Goal: Information Seeking & Learning: Learn about a topic

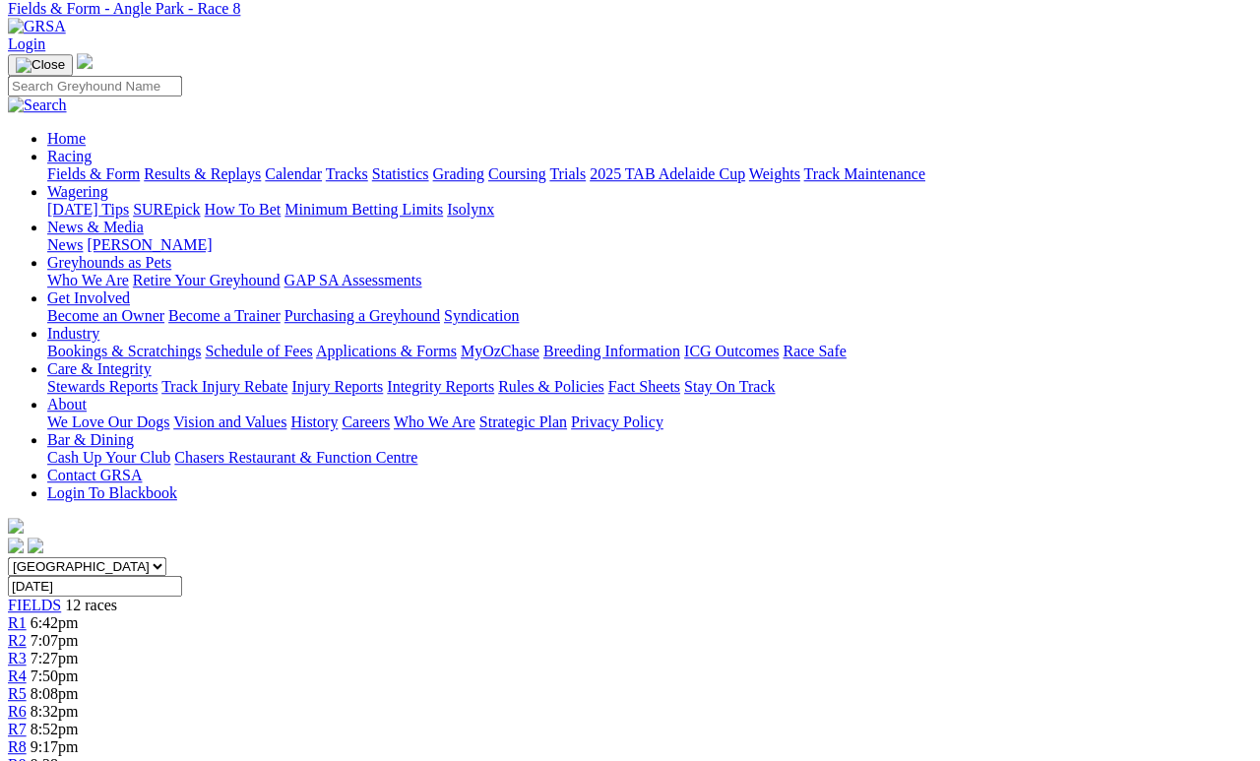
scroll to position [84, 0]
click at [97, 166] on link "Fields & Form" at bounding box center [93, 174] width 93 height 17
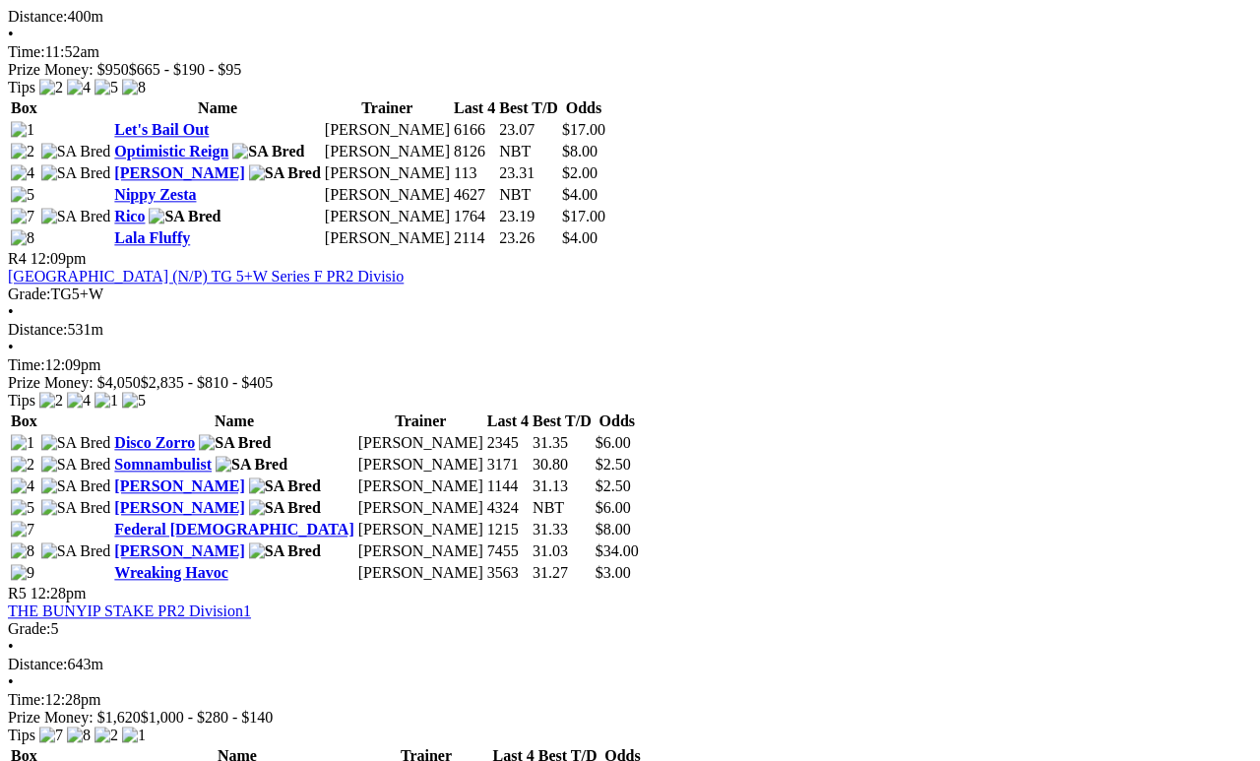
scroll to position [1658, 0]
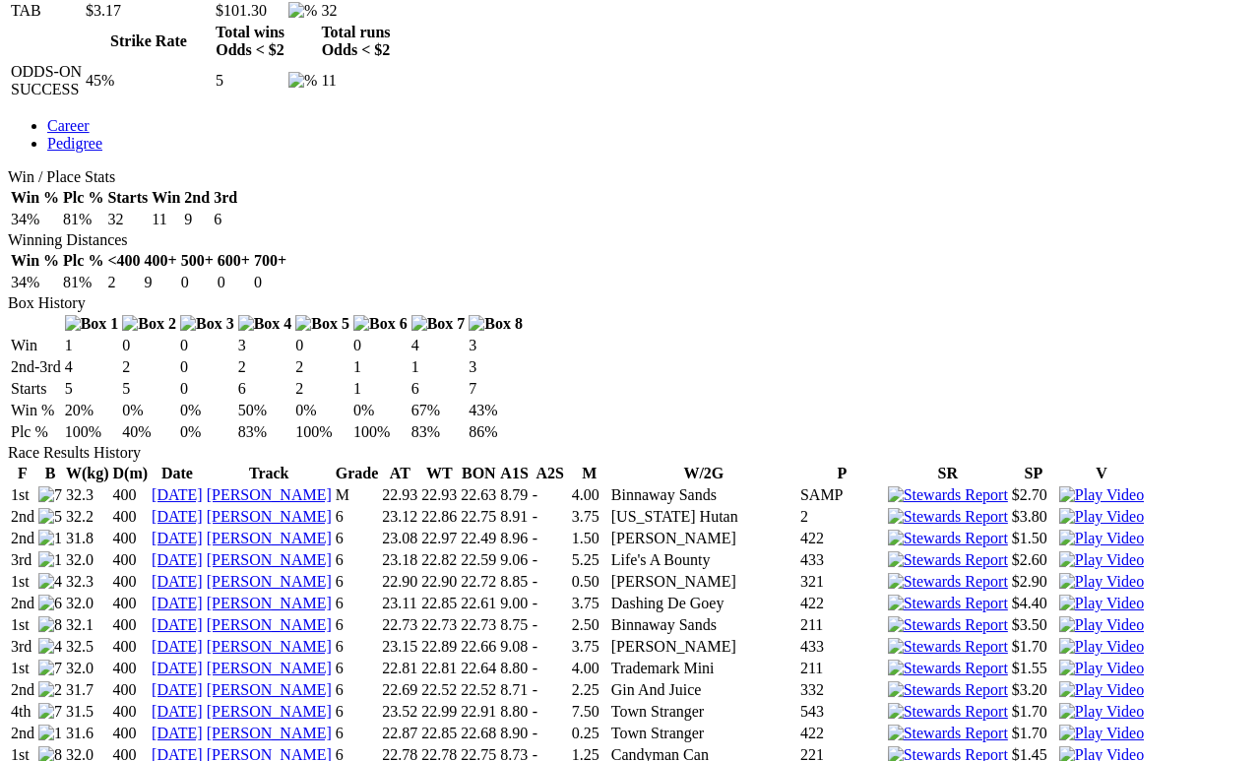
scroll to position [995, 0]
click at [1059, 701] on img at bounding box center [1101, 734] width 85 height 18
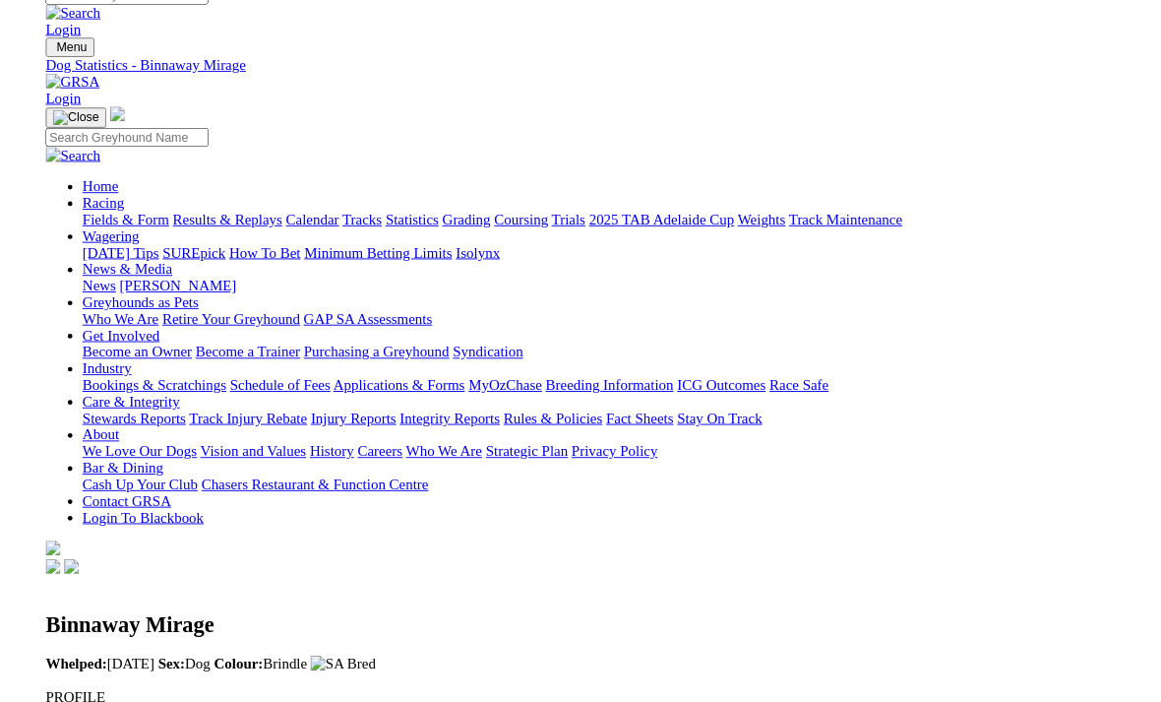
scroll to position [1021, 0]
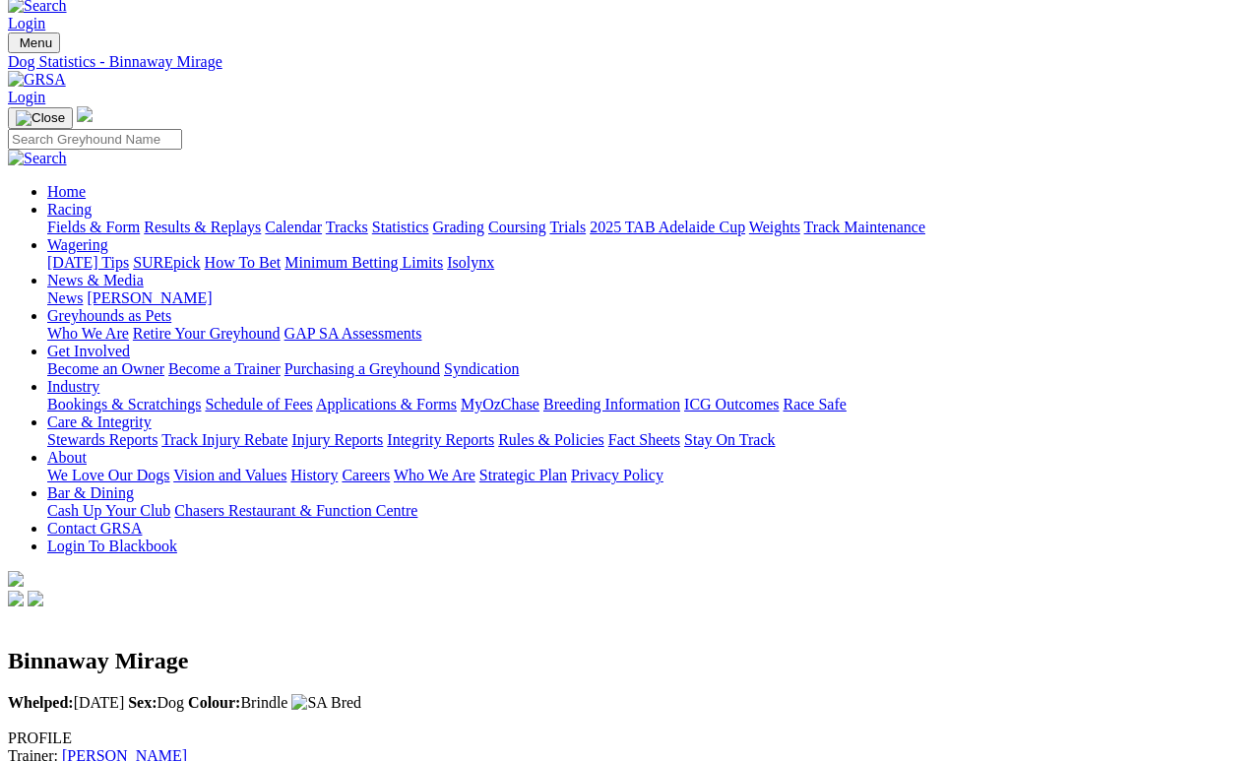
scroll to position [0, 0]
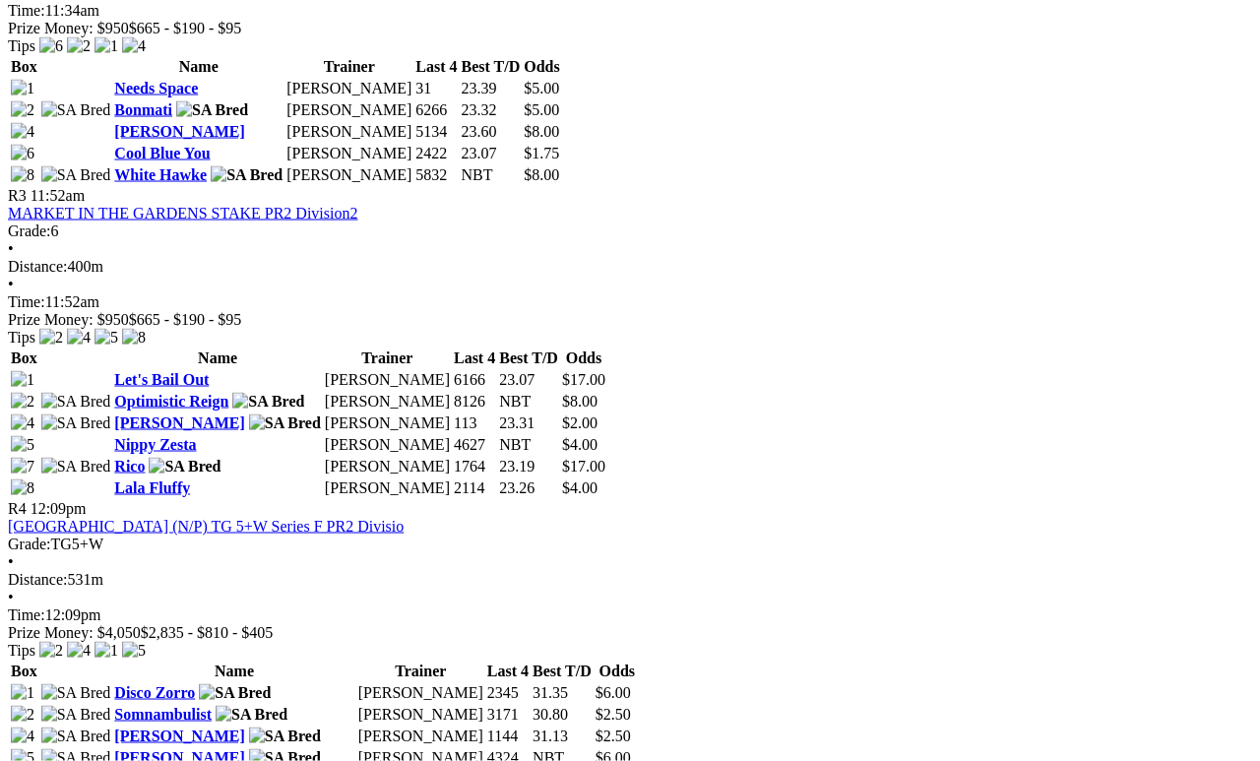
scroll to position [1491, 0]
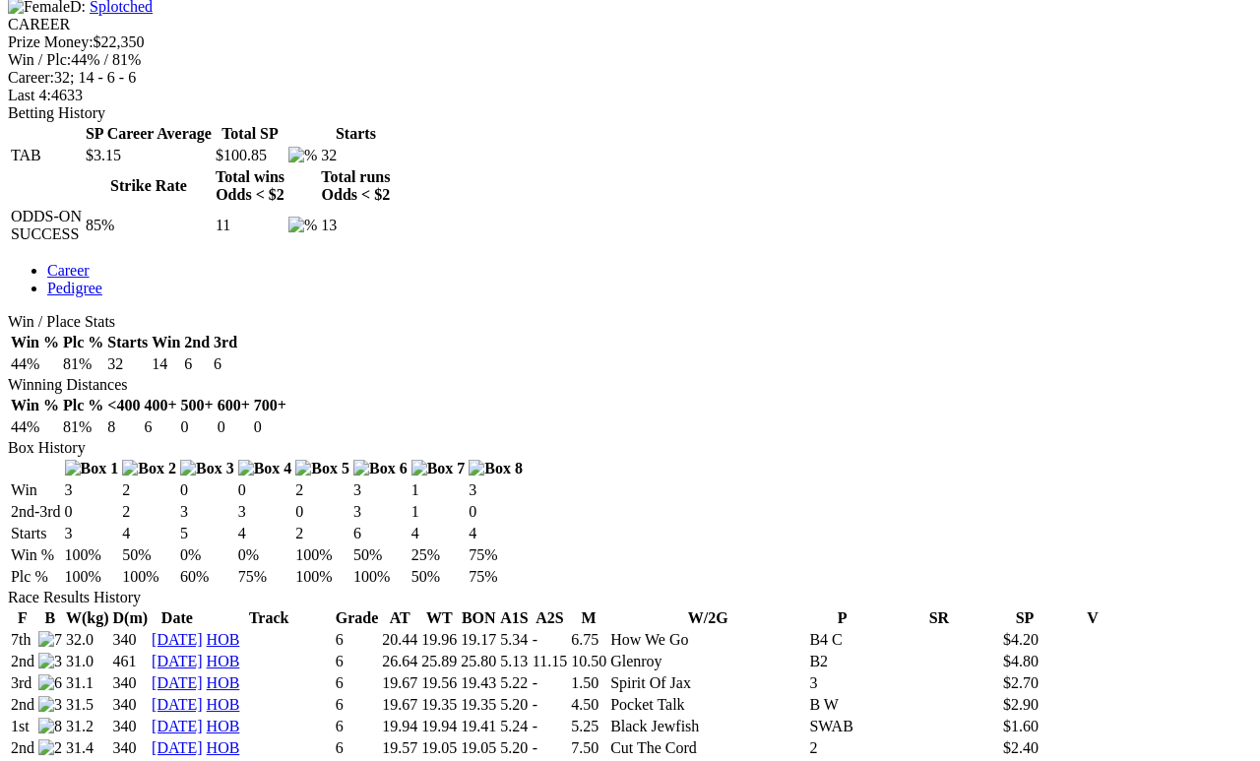
scroll to position [851, 5]
